Goal: Book appointment/travel/reservation

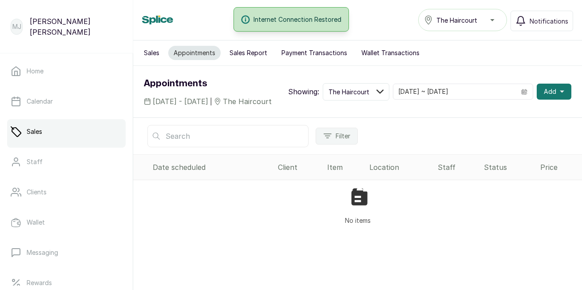
click at [544, 96] on span "Add" at bounding box center [550, 91] width 12 height 9
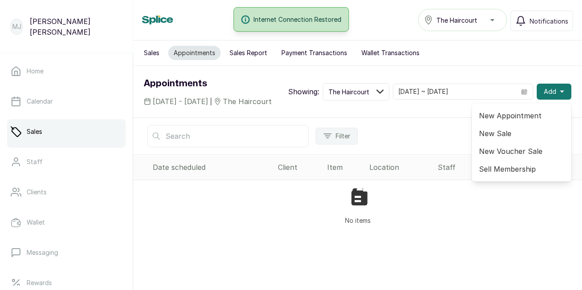
click at [505, 121] on span "New Appointment" at bounding box center [521, 115] width 85 height 11
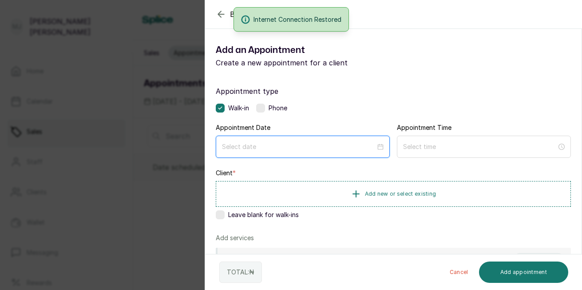
click at [299, 142] on input at bounding box center [299, 147] width 154 height 10
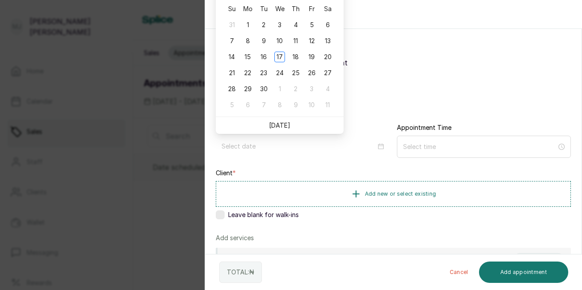
click at [280, 124] on link "[DATE]" at bounding box center [279, 125] width 21 height 8
type input "[DATE]"
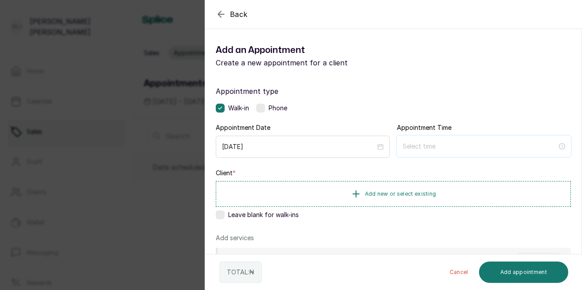
click at [430, 147] on input at bounding box center [480, 146] width 155 height 10
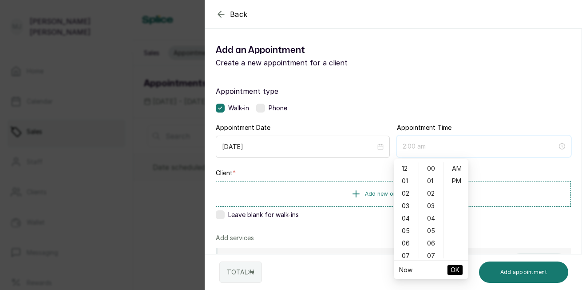
type input "1:00 am"
type input "7:00 am"
click at [406, 236] on div "11" at bounding box center [406, 234] width 21 height 12
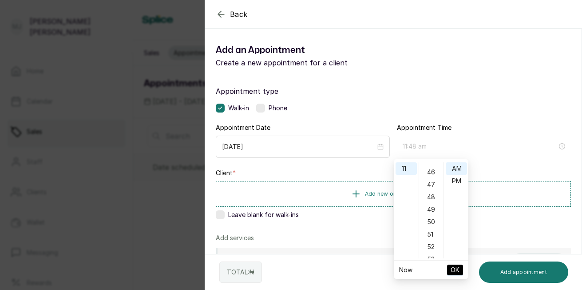
click at [432, 198] on div "48" at bounding box center [431, 197] width 21 height 12
type input "11:48 am"
click at [456, 270] on span "OK" at bounding box center [455, 269] width 9 height 17
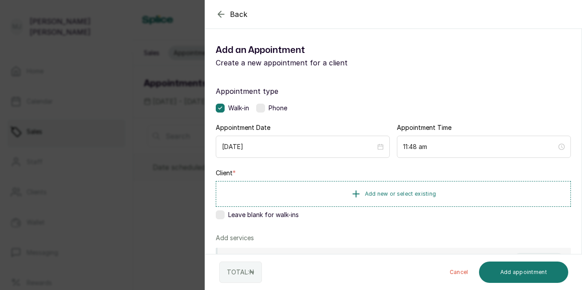
click at [418, 194] on span "Add new or select existing" at bounding box center [401, 193] width 72 height 7
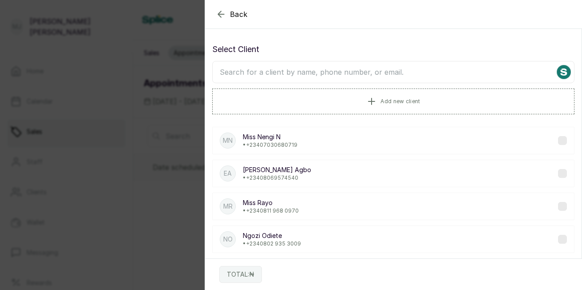
click at [413, 74] on input "text" at bounding box center [393, 72] width 362 height 22
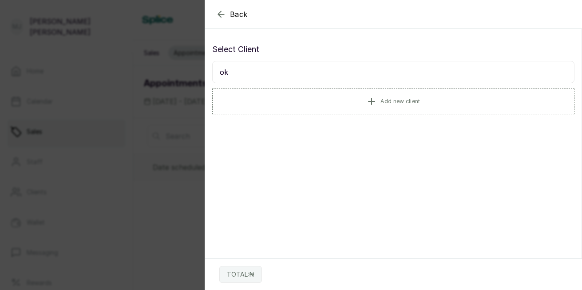
type input "o"
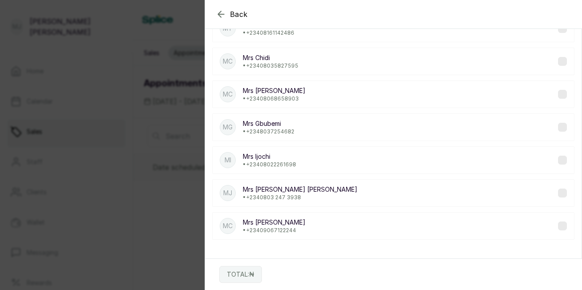
scroll to position [0, 0]
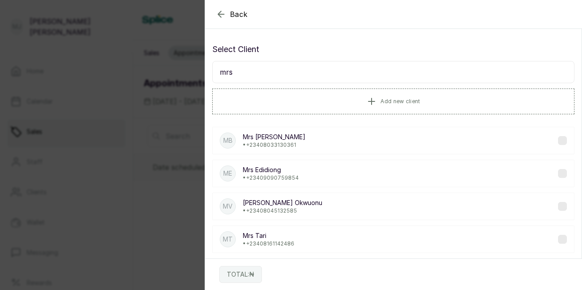
click at [326, 76] on input "mrs" at bounding box center [393, 72] width 362 height 22
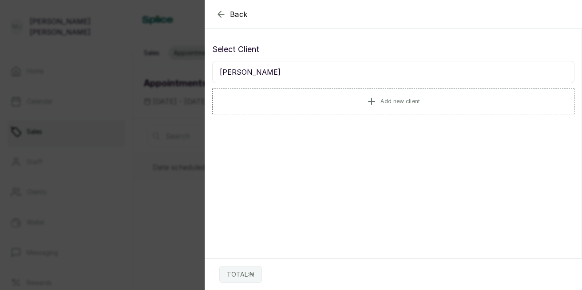
type input "[PERSON_NAME]"
click at [221, 13] on icon "button" at bounding box center [221, 14] width 11 height 11
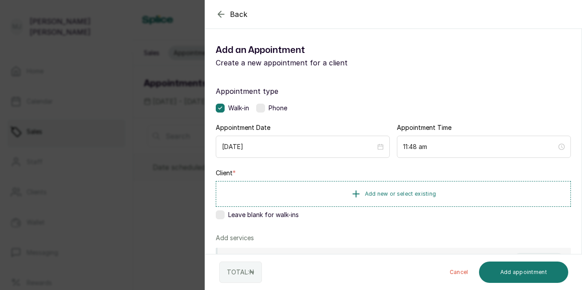
click at [388, 195] on span "Add new or select existing" at bounding box center [401, 193] width 72 height 7
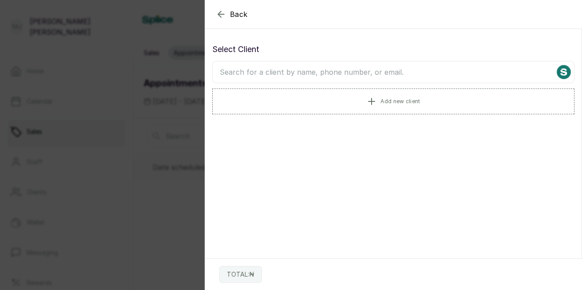
click at [399, 106] on button "Add new client" at bounding box center [393, 101] width 362 height 26
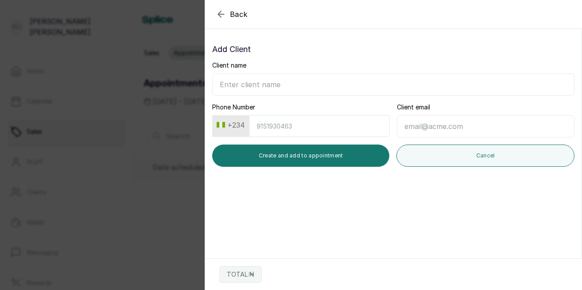
click at [361, 83] on input "Client name" at bounding box center [393, 84] width 362 height 22
type input "Mrs [PERSON_NAME]"
click at [330, 124] on input "Phone Number" at bounding box center [319, 126] width 141 height 22
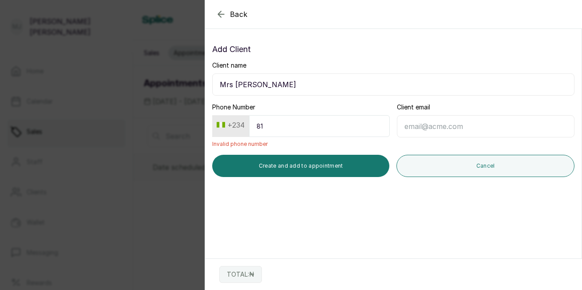
type input "8"
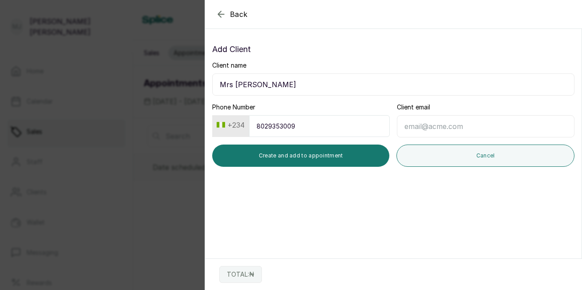
type input "8029353009"
click at [336, 153] on button "Create and add to appointment" at bounding box center [300, 155] width 177 height 22
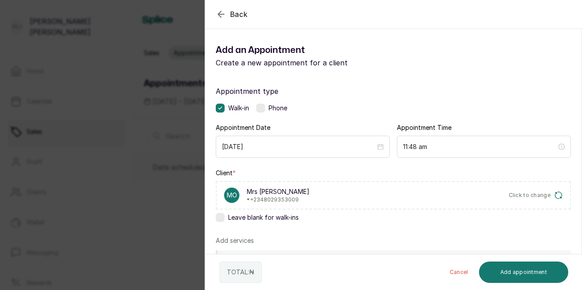
scroll to position [184, 0]
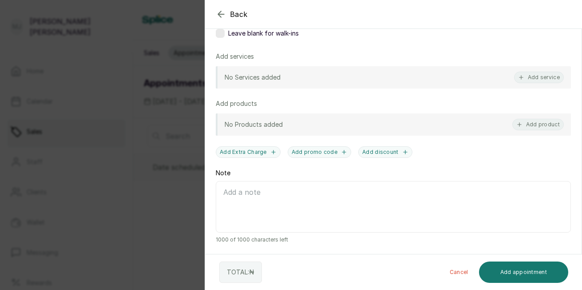
click at [533, 81] on button "Add service" at bounding box center [539, 78] width 50 height 12
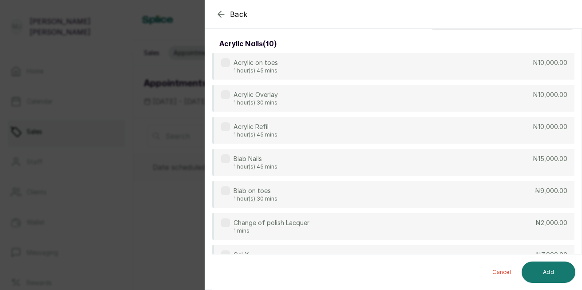
scroll to position [0, 0]
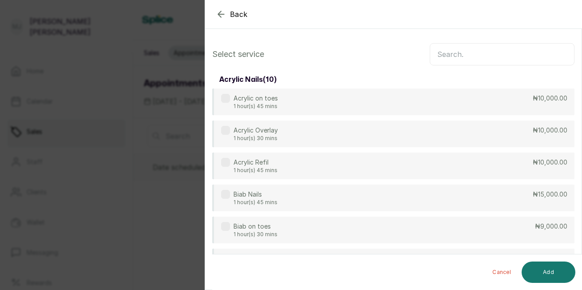
click at [462, 51] on input "text" at bounding box center [502, 54] width 145 height 22
type input "t"
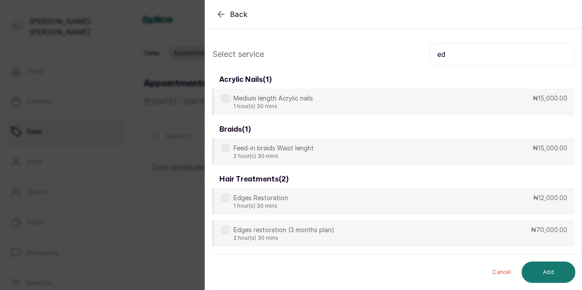
type input "ed"
click at [400, 212] on div "Edges Restoration 1 hour(s) 30 mins ₦12,000.00" at bounding box center [393, 201] width 362 height 27
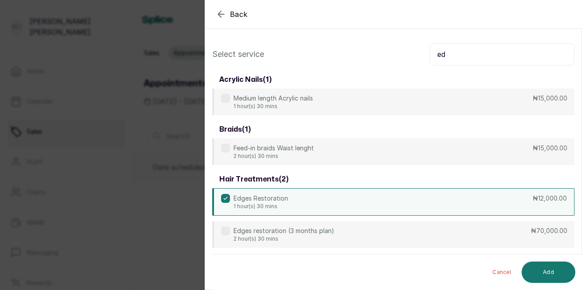
click at [548, 277] on button "Add" at bounding box center [549, 271] width 54 height 21
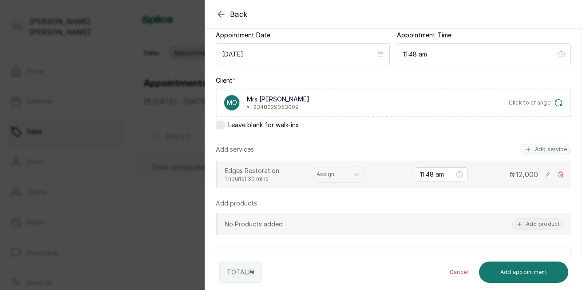
scroll to position [93, 0]
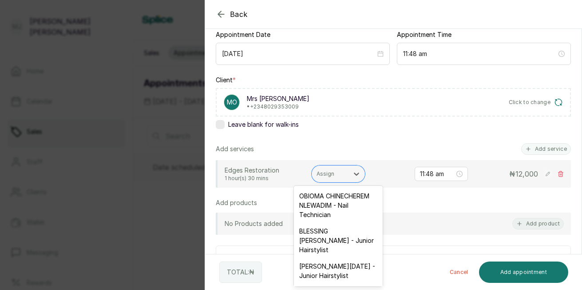
click at [331, 176] on div at bounding box center [331, 174] width 28 height 8
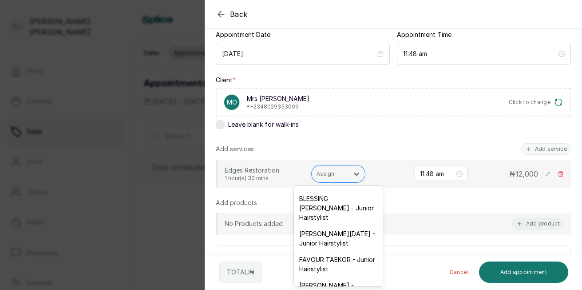
scroll to position [36, 0]
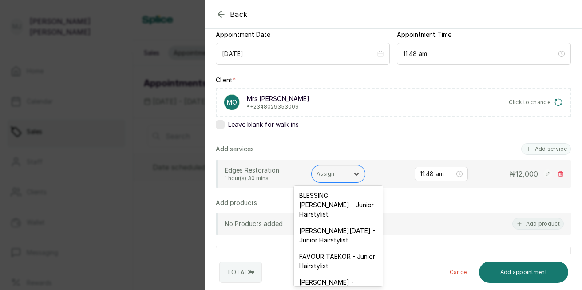
click at [337, 272] on div "FAVOUR TAEKOR - Junior Hairstylist" at bounding box center [338, 261] width 89 height 26
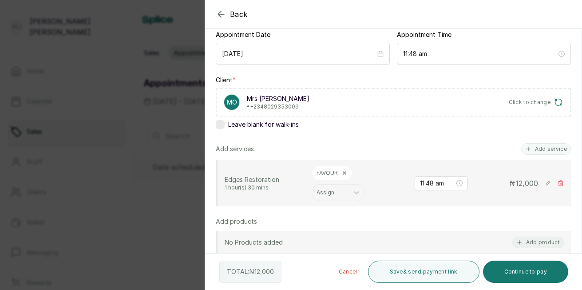
click at [543, 156] on div "Add services Add service Edges Restoration 1 hour(s) 30 mins FAVOUR Assign 11:4…" at bounding box center [393, 174] width 355 height 63
click at [543, 151] on button "Add service" at bounding box center [546, 149] width 50 height 12
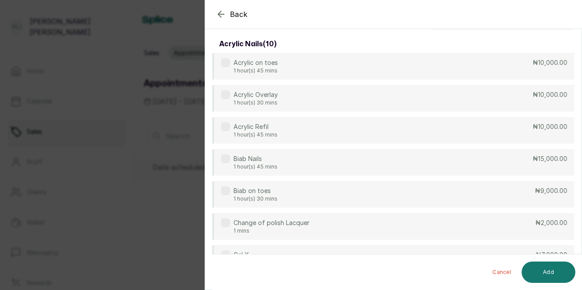
scroll to position [0, 0]
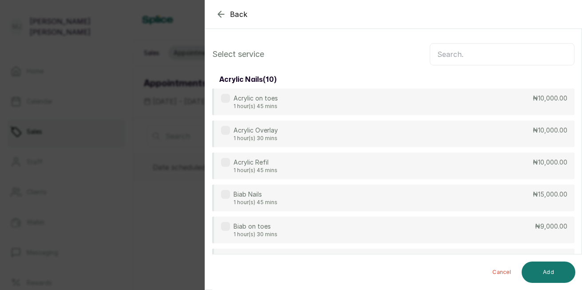
click at [502, 48] on input "text" at bounding box center [502, 54] width 145 height 22
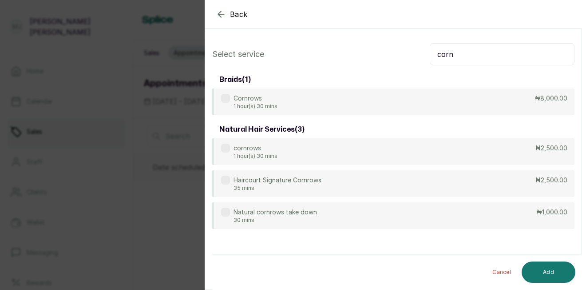
type input "corn"
click at [393, 177] on div "Haircourt Signature Cornrows 35 mins ₦2,500.00" at bounding box center [393, 183] width 362 height 27
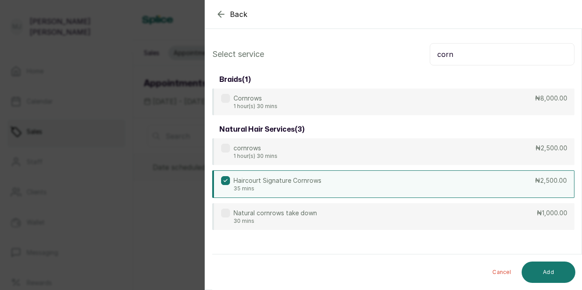
click at [539, 265] on button "Add" at bounding box center [549, 271] width 54 height 21
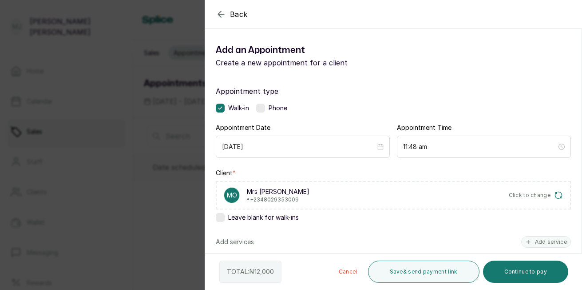
scroll to position [252, 0]
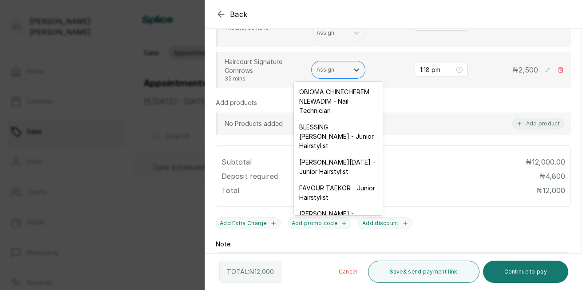
click at [330, 75] on div "Assign" at bounding box center [330, 70] width 36 height 12
click at [313, 205] on div "FAVOUR TAEKOR - Junior Hairstylist" at bounding box center [338, 192] width 89 height 26
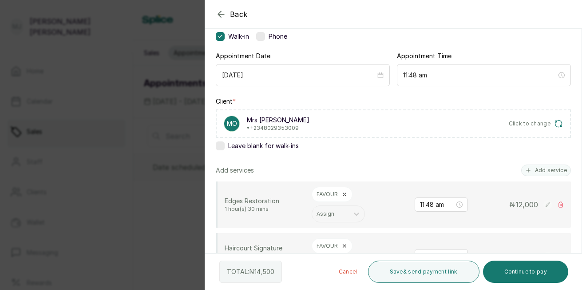
scroll to position [78, 0]
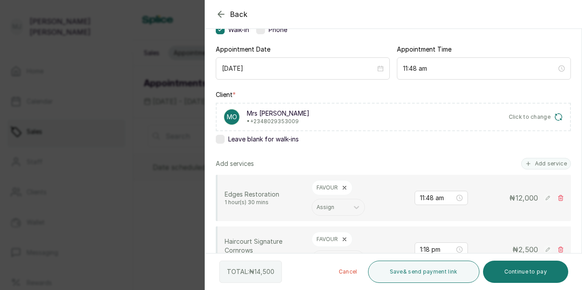
click at [541, 169] on div "Add services Add service Edges Restoration 1 hour(s) 30 mins FAVOUR Assign 11:4…" at bounding box center [393, 215] width 355 height 115
click at [539, 164] on button "Add service" at bounding box center [546, 164] width 50 height 12
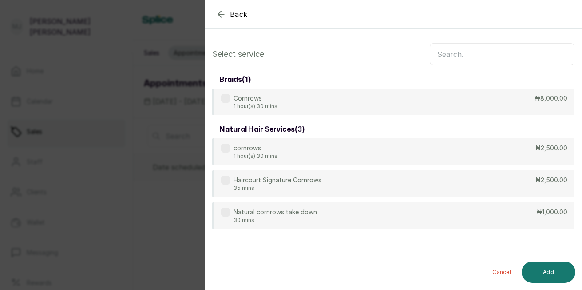
scroll to position [0, 0]
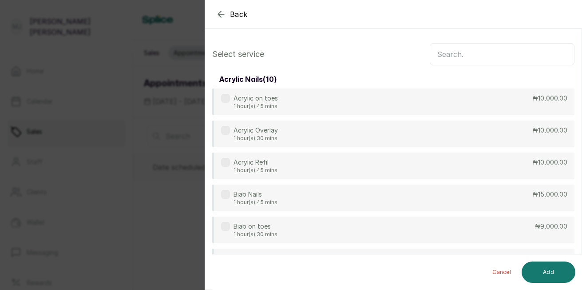
click at [496, 58] on input "text" at bounding box center [502, 54] width 145 height 22
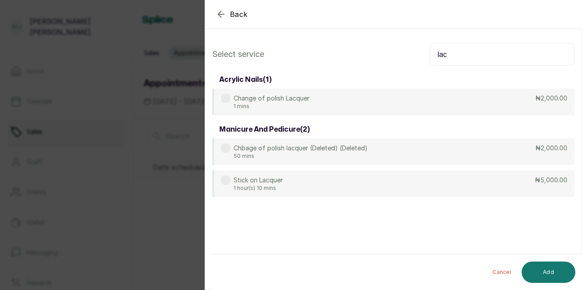
type input "lac"
click at [467, 111] on div "Change of polish Lacquer 1 mins ₦2,000.00" at bounding box center [393, 101] width 362 height 27
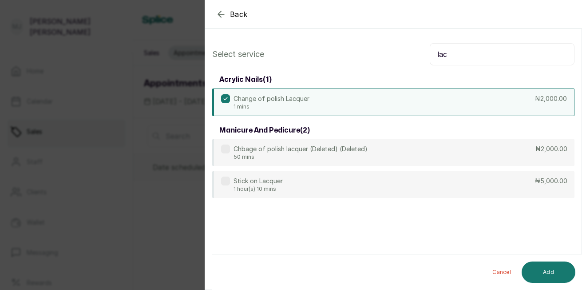
click at [544, 268] on button "Add" at bounding box center [549, 271] width 54 height 21
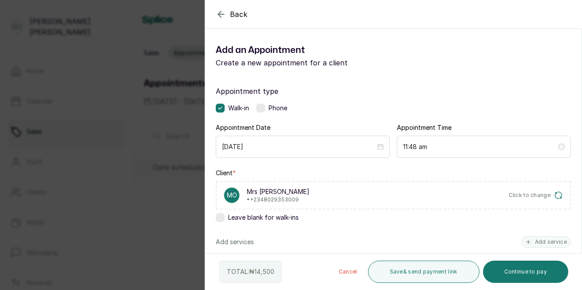
click at [356, 110] on div "Walk-in Phone" at bounding box center [393, 107] width 355 height 9
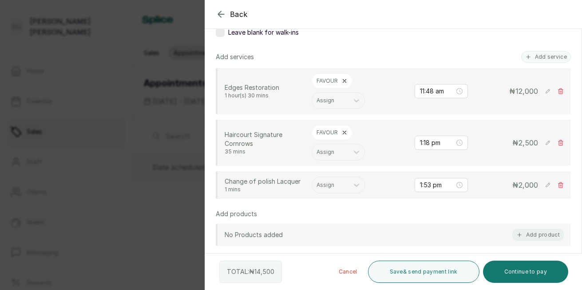
scroll to position [185, 0]
click at [544, 185] on rect at bounding box center [548, 184] width 9 height 9
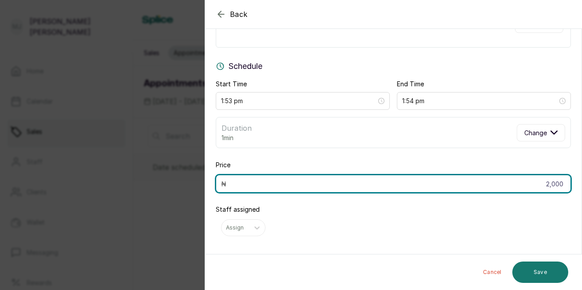
click at [558, 185] on input "2,000" at bounding box center [393, 184] width 355 height 18
type input "2"
type input "4,000"
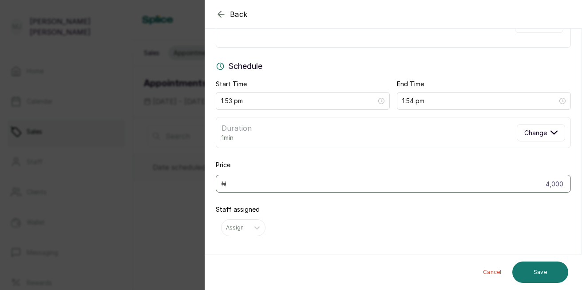
click at [543, 271] on button "Save" at bounding box center [541, 271] width 56 height 21
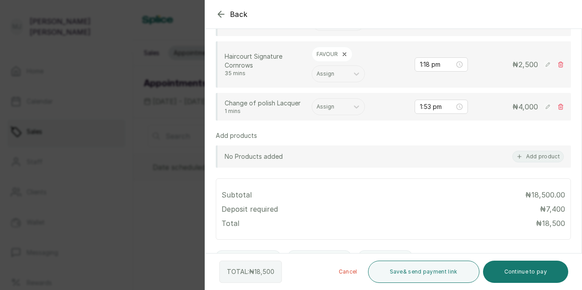
scroll to position [263, 0]
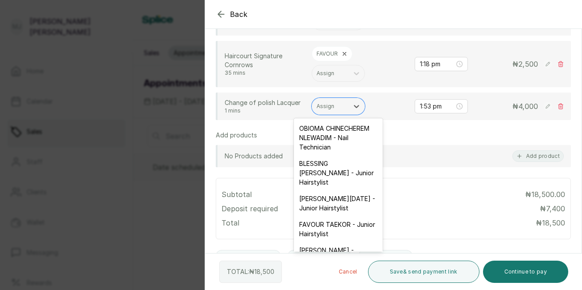
click at [323, 108] on div at bounding box center [331, 106] width 28 height 8
click at [320, 131] on div "OBIOMA CHINECHEREM NLEWADIM - Nail Technician" at bounding box center [338, 137] width 89 height 35
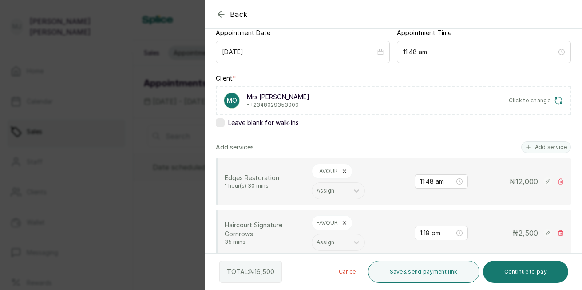
scroll to position [109, 0]
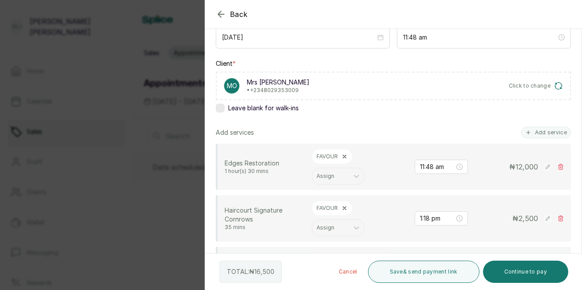
click at [546, 167] on icon at bounding box center [548, 166] width 4 height 4
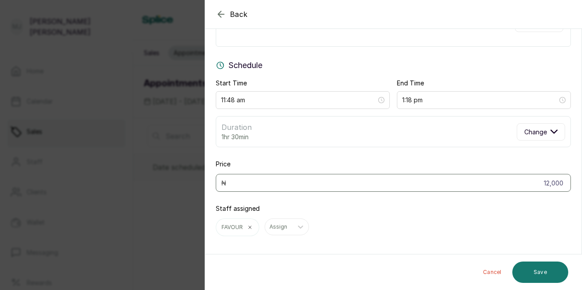
scroll to position [59, 0]
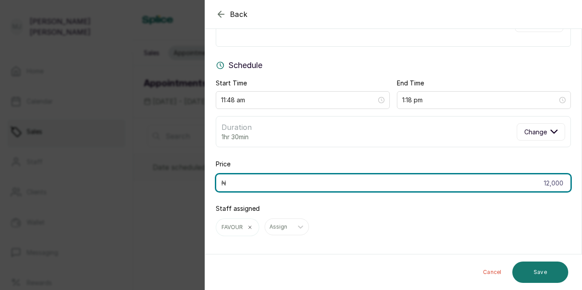
click at [559, 184] on input "12,000" at bounding box center [393, 183] width 355 height 18
type input "15,000"
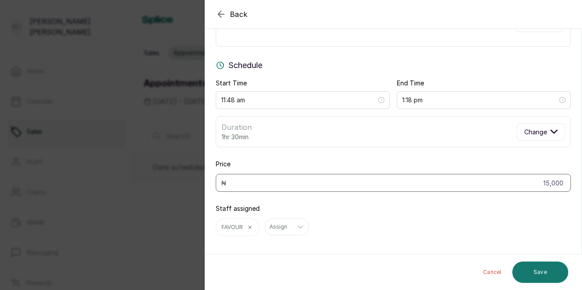
click at [540, 268] on button "Save" at bounding box center [541, 271] width 56 height 21
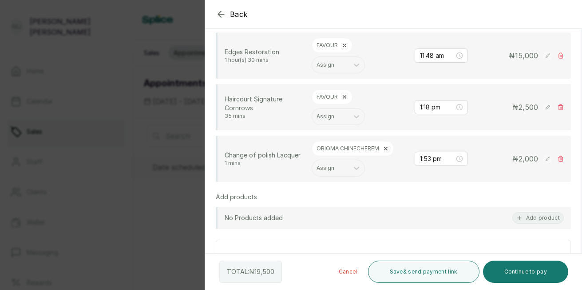
scroll to position [265, 0]
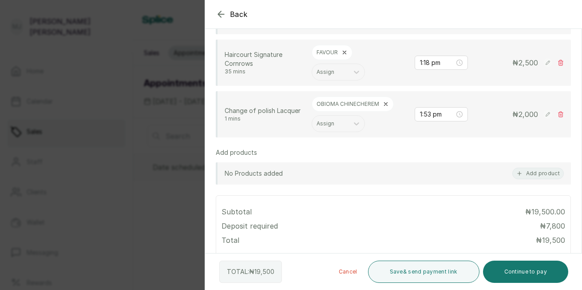
click at [544, 113] on rect at bounding box center [548, 114] width 9 height 9
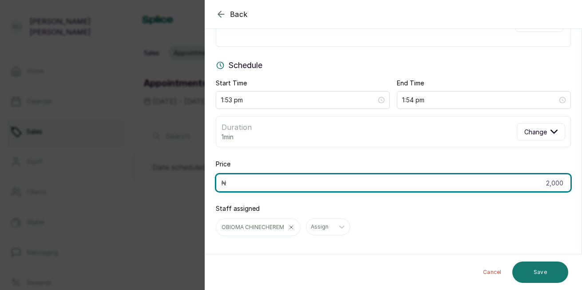
click at [557, 182] on input "2,000" at bounding box center [393, 183] width 355 height 18
type input "2"
type input "4,000"
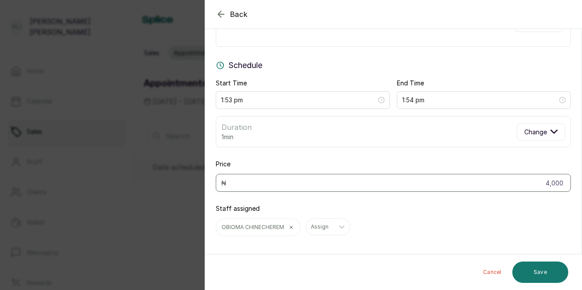
click at [545, 268] on button "Save" at bounding box center [541, 271] width 56 height 21
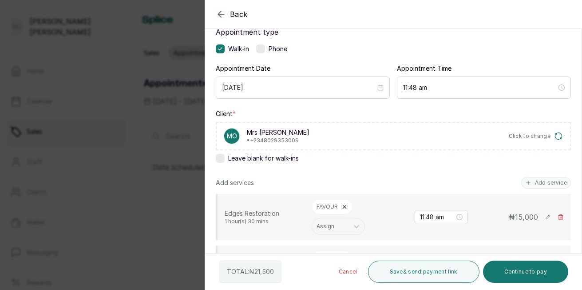
click at [530, 269] on button "Continue to pay" at bounding box center [526, 271] width 86 height 22
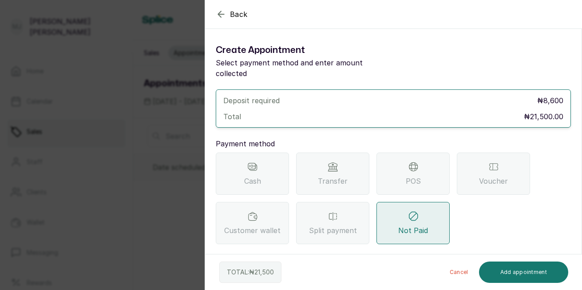
scroll to position [0, 0]
click at [342, 161] on div "Transfer" at bounding box center [332, 173] width 73 height 42
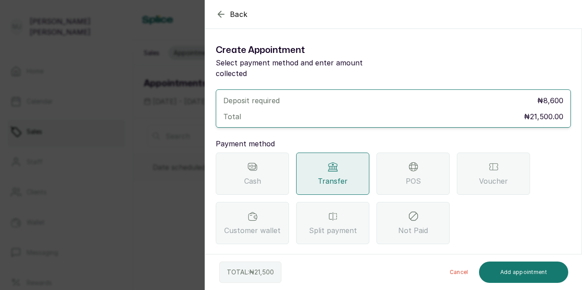
scroll to position [79, 0]
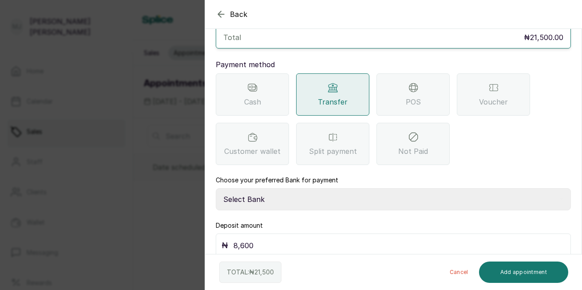
click at [336, 196] on select "Select Bank THE HAIR COURT Zenith Bank THE HAIR COURT Guaranty Trust Bank" at bounding box center [393, 199] width 355 height 22
select select "8093f8fd-914a-4246-9da3-7ae1719cd41e"
click at [216, 188] on select "Select Bank THE HAIR COURT Zenith Bank THE HAIR COURT Guaranty Trust Bank" at bounding box center [393, 199] width 355 height 22
click at [309, 239] on input "8,600" at bounding box center [400, 245] width 332 height 12
type input "8"
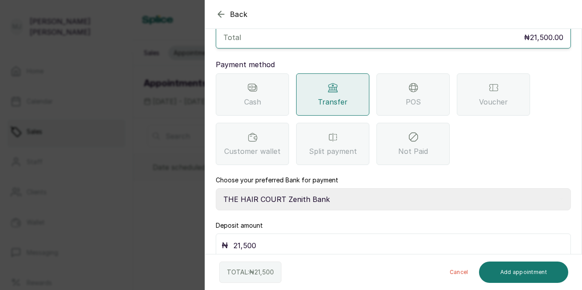
type input "21,500"
click at [524, 274] on button "Add appointment" at bounding box center [524, 271] width 90 height 21
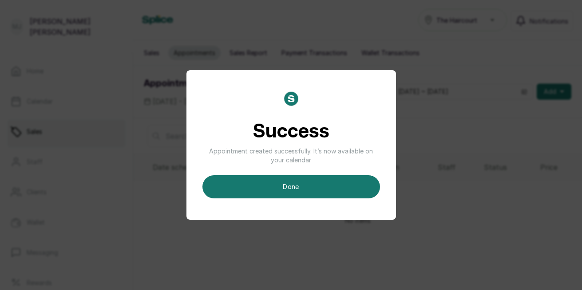
click at [300, 184] on button "done" at bounding box center [292, 186] width 178 height 23
